Goal: Transaction & Acquisition: Download file/media

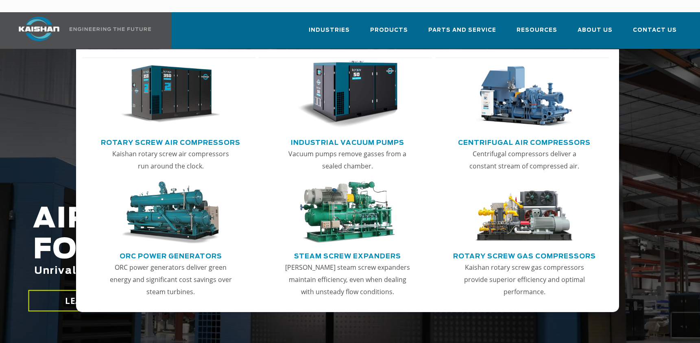
click at [203, 135] on link "Rotary Screw Air Compressors" at bounding box center [170, 141] width 139 height 12
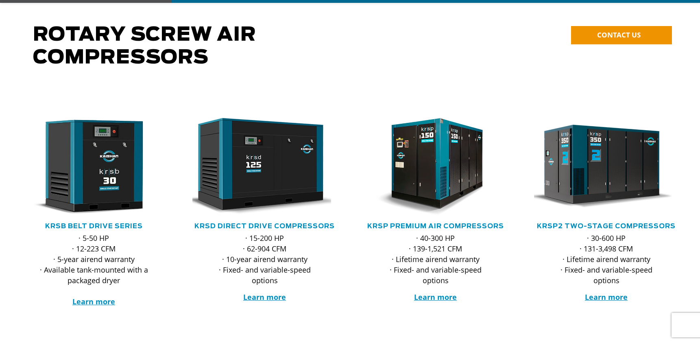
scroll to position [81, 0]
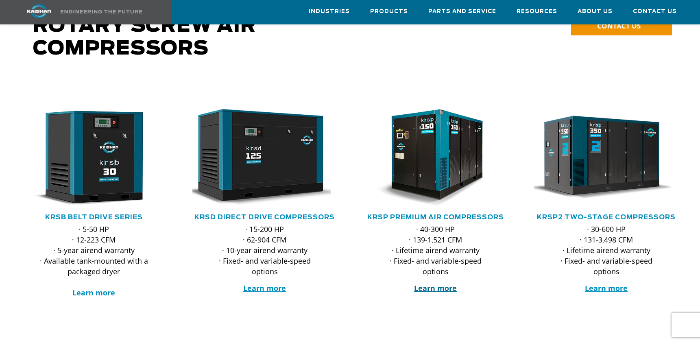
click at [438, 283] on strong "Learn more" at bounding box center [435, 288] width 43 height 10
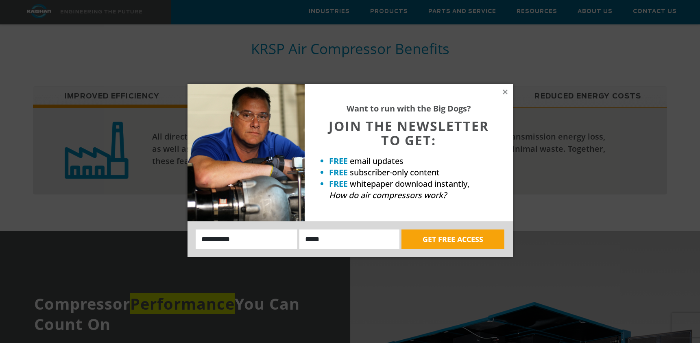
scroll to position [732, 0]
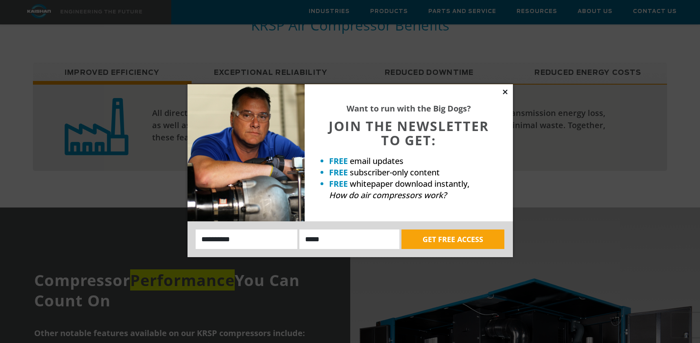
click at [504, 90] on icon at bounding box center [504, 91] width 7 height 7
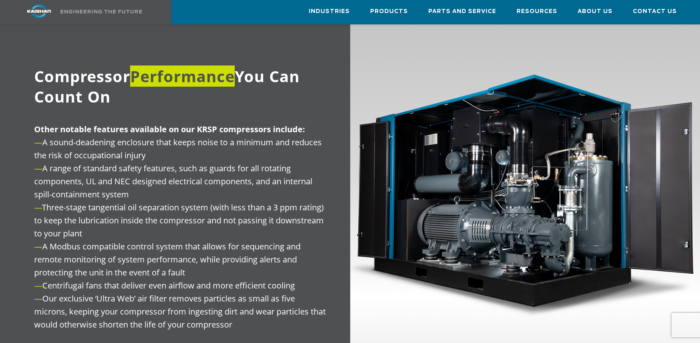
scroll to position [895, 0]
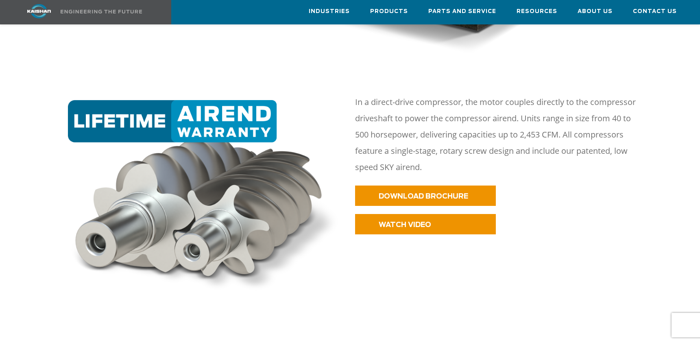
scroll to position [447, 0]
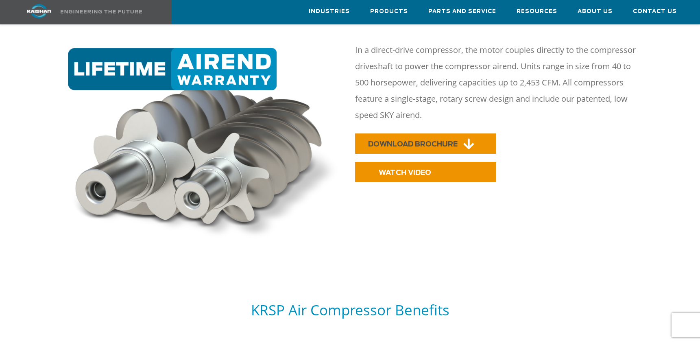
click at [415, 133] on link "DOWNLOAD BROCHURE" at bounding box center [425, 143] width 141 height 20
